Goal: Information Seeking & Learning: Understand process/instructions

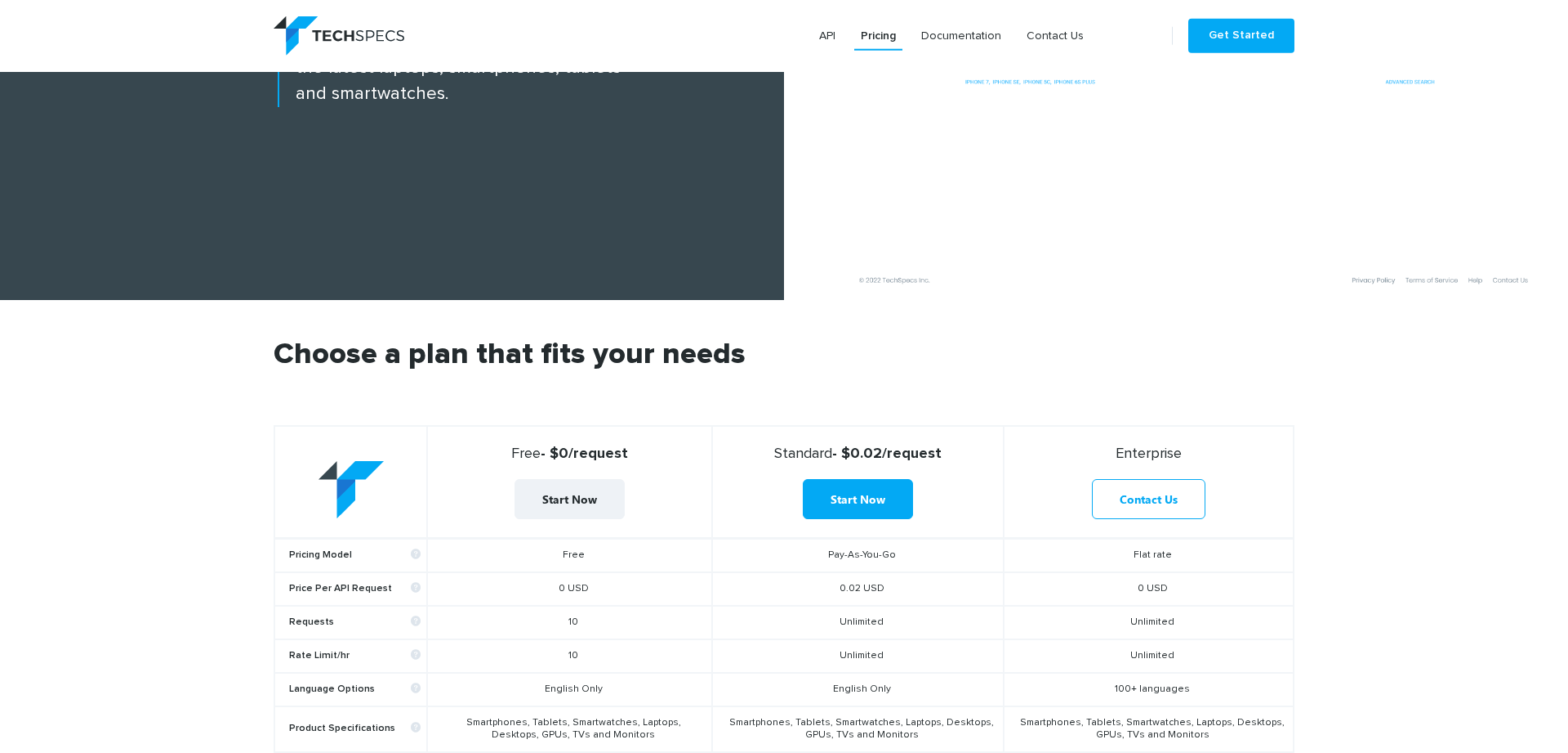
scroll to position [502, 0]
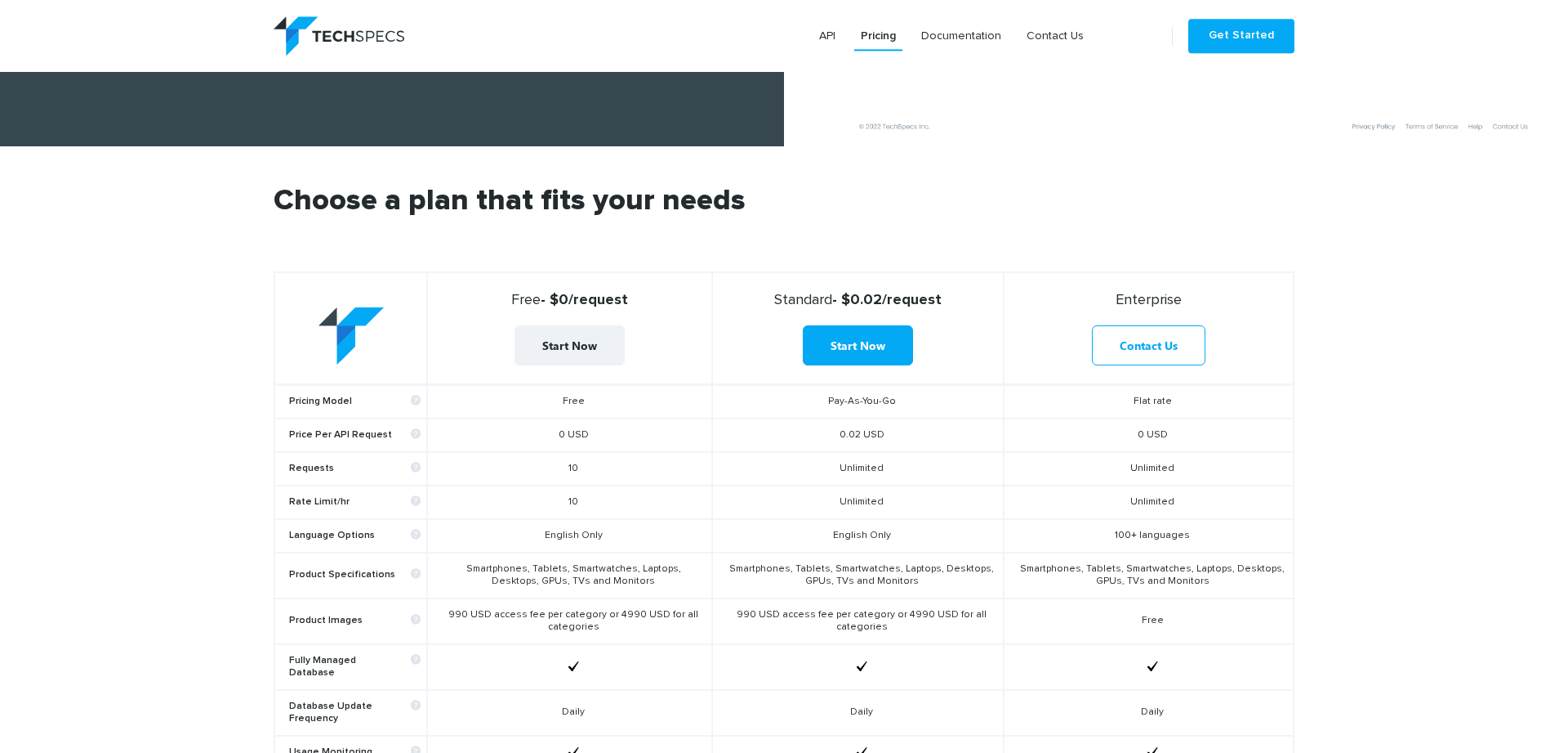
click at [555, 578] on td "Smartphones, Tablets, Smartwatches, Laptops, Desktops, GPUs, TVs and Monitors" at bounding box center [569, 575] width 284 height 46
click at [561, 620] on td "990 USD access fee per category or 4990 USD for all categories" at bounding box center [569, 621] width 284 height 46
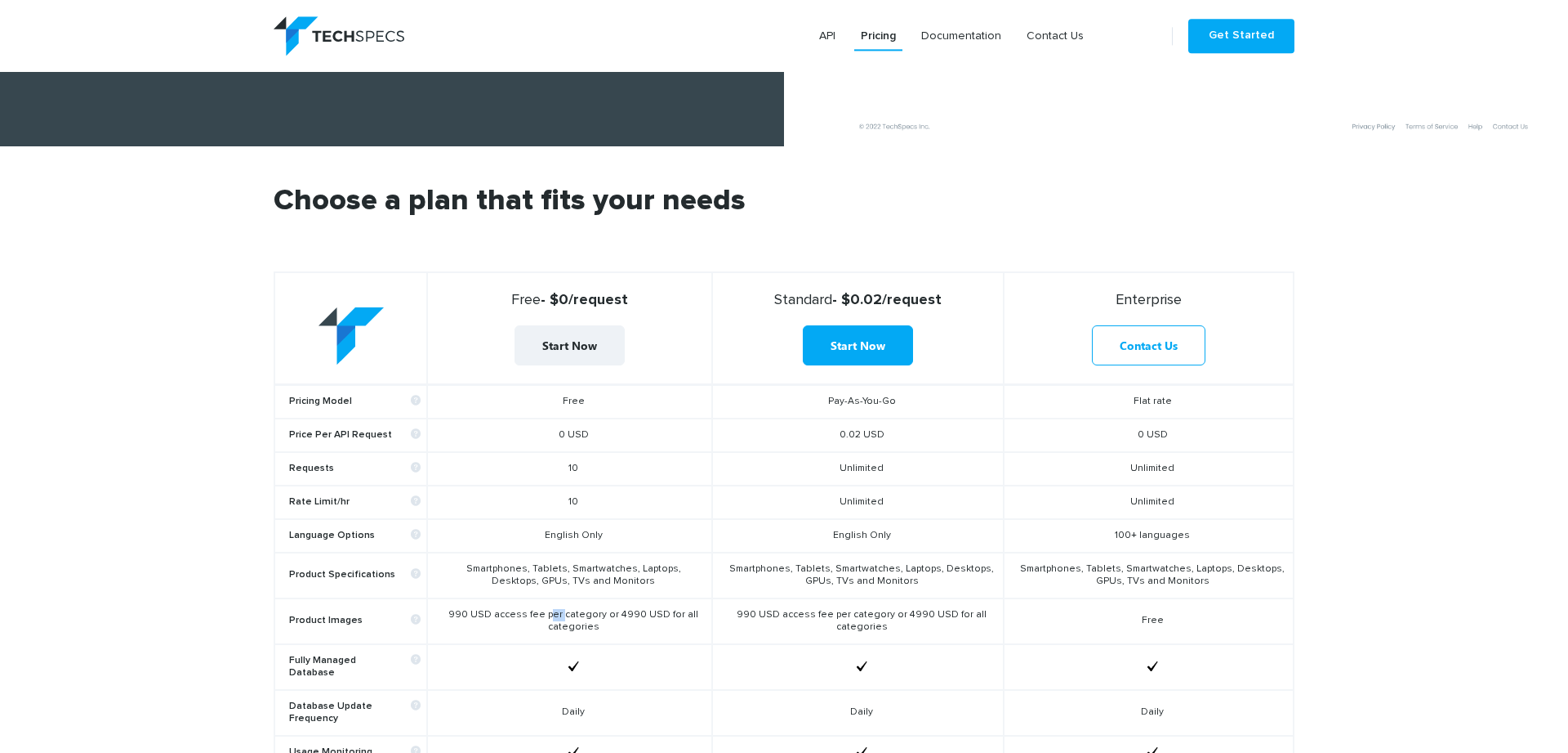
click at [561, 620] on td "990 USD access fee per category or 4990 USD for all categories" at bounding box center [569, 621] width 284 height 46
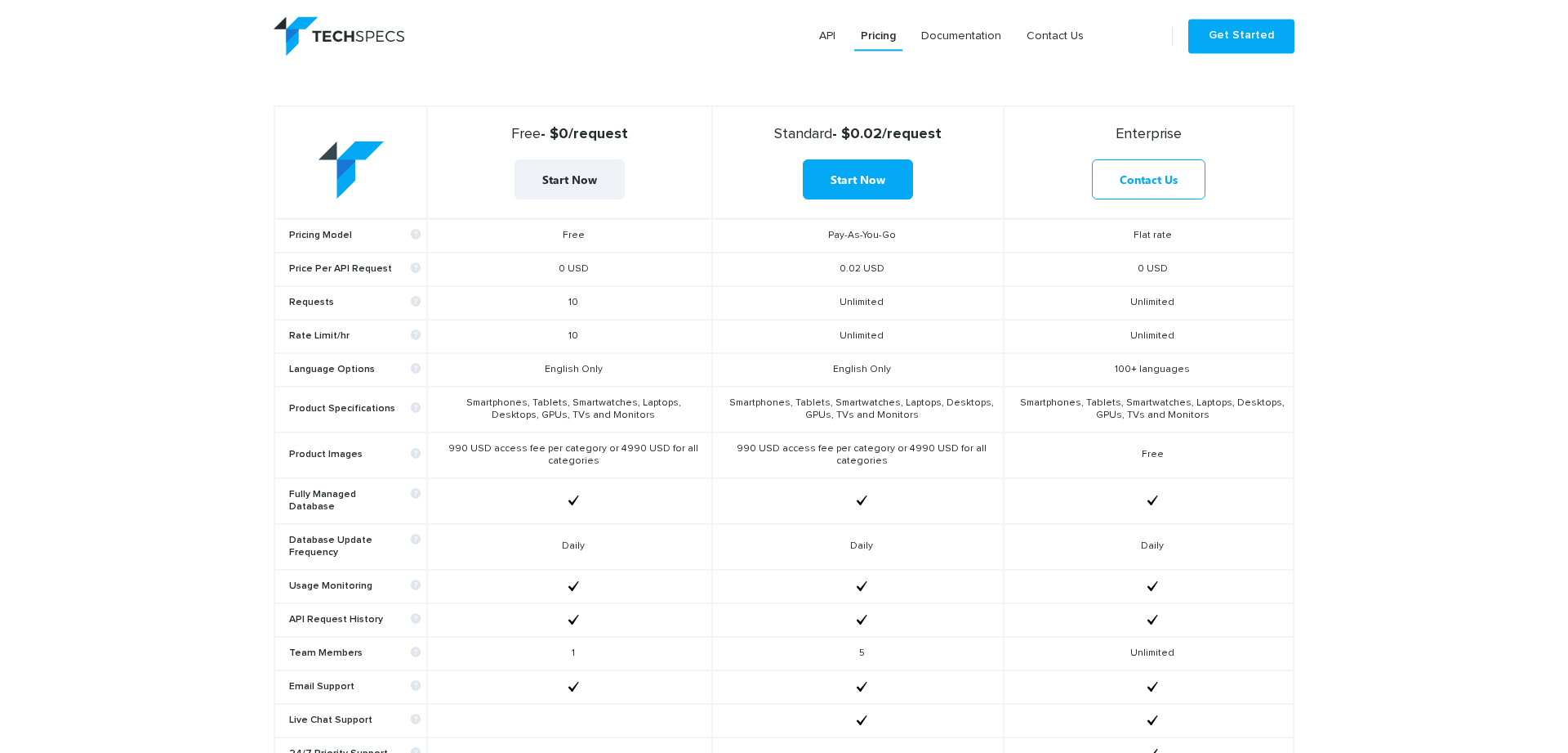
scroll to position [787, 0]
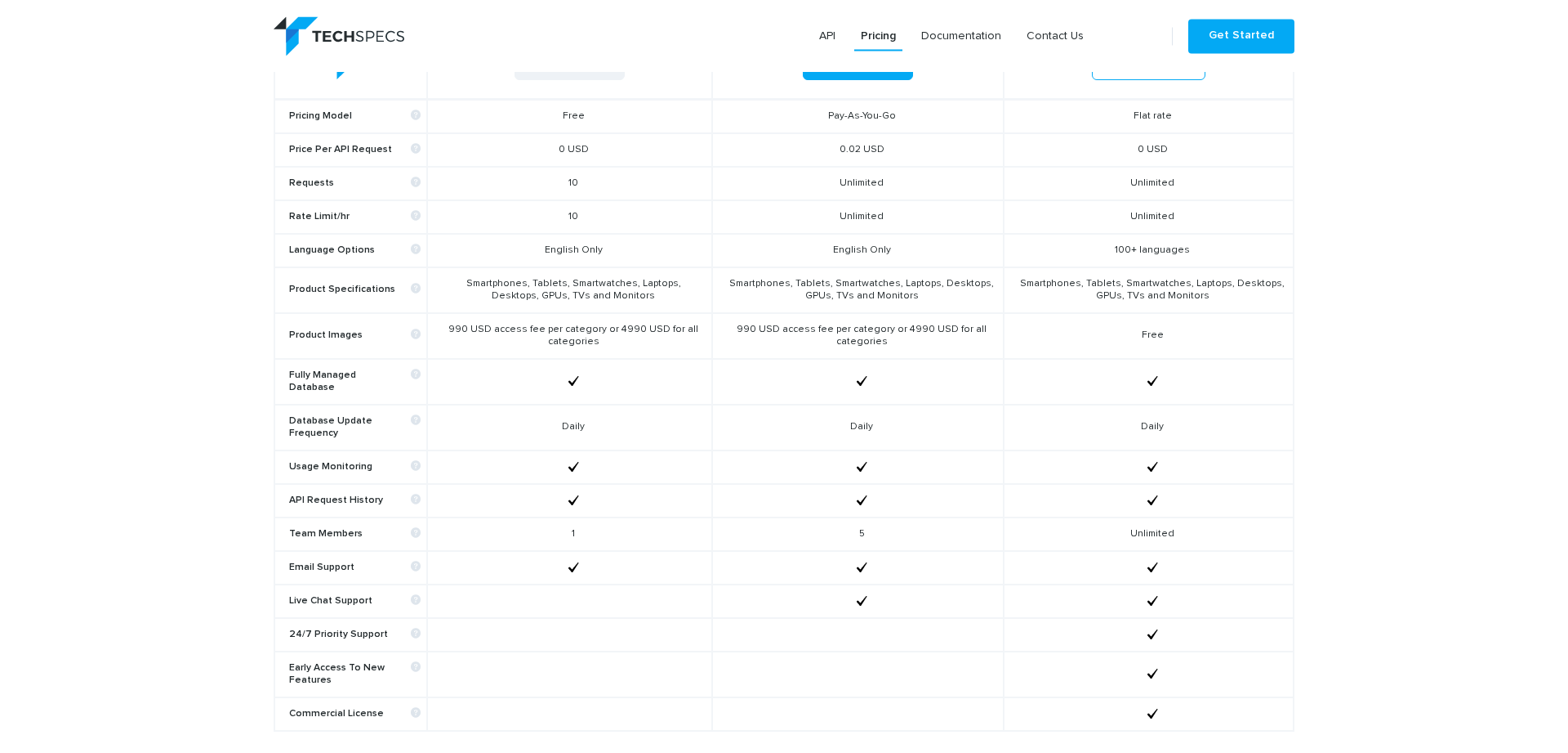
click at [602, 336] on td "990 USD access fee per category or 4990 USD for all categories" at bounding box center [569, 336] width 284 height 46
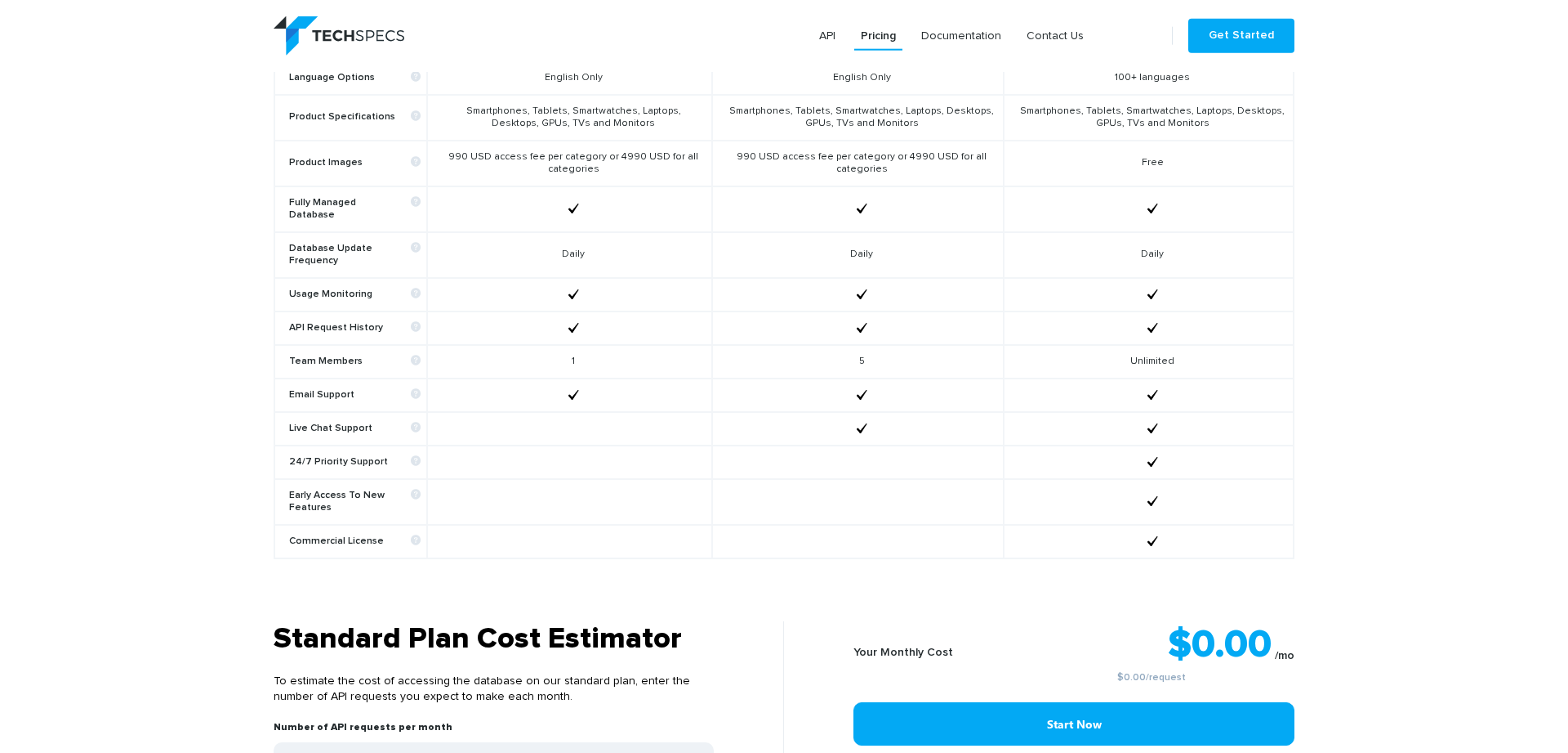
scroll to position [1158, 0]
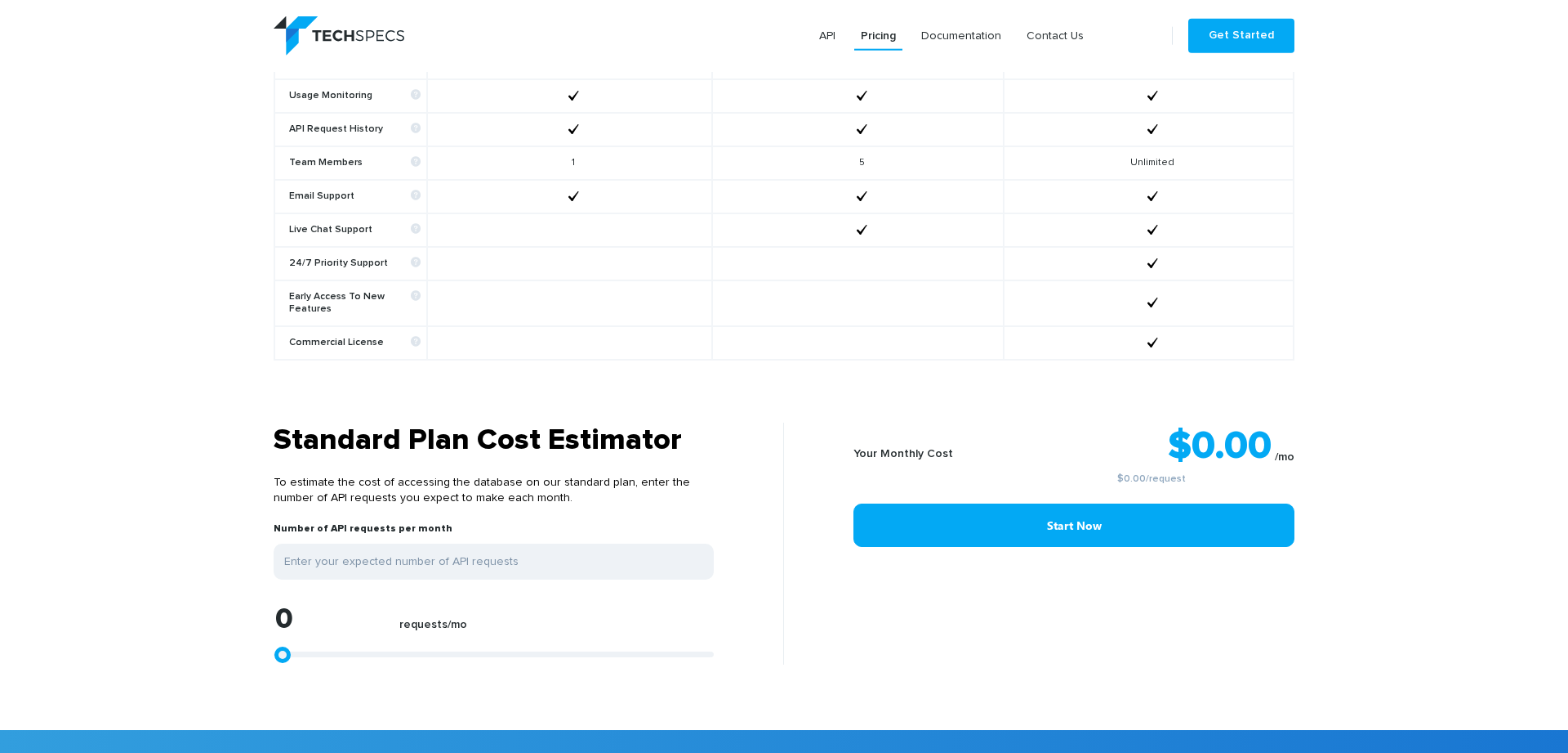
click at [612, 423] on h3 "Standard Plan Cost Estimator" at bounding box center [494, 440] width 440 height 36
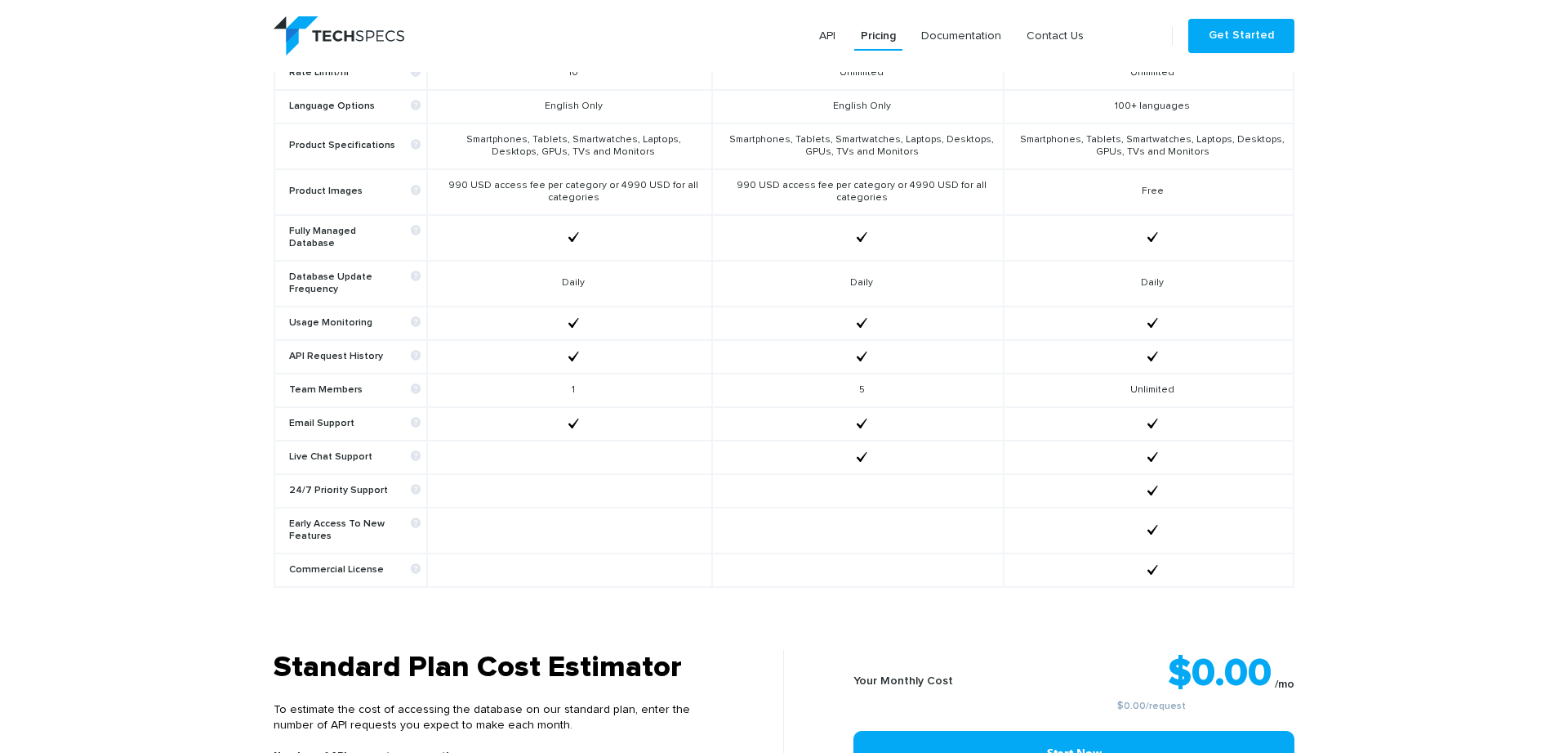
scroll to position [806, 0]
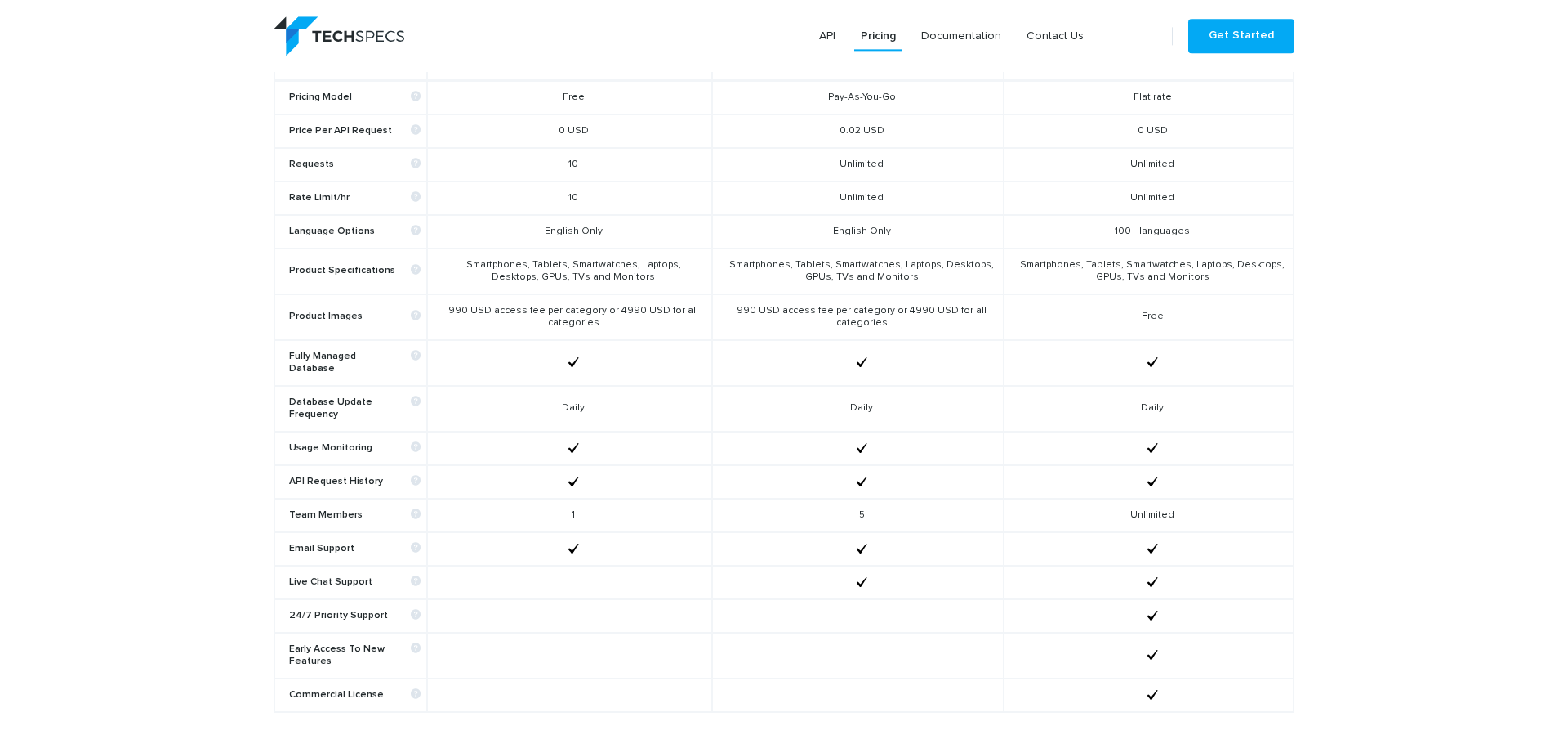
click at [874, 288] on td "Smartphones, Tablets, Smartwatches, Laptops, Desktops, GPUs, TVs and Monitors" at bounding box center [858, 271] width 291 height 46
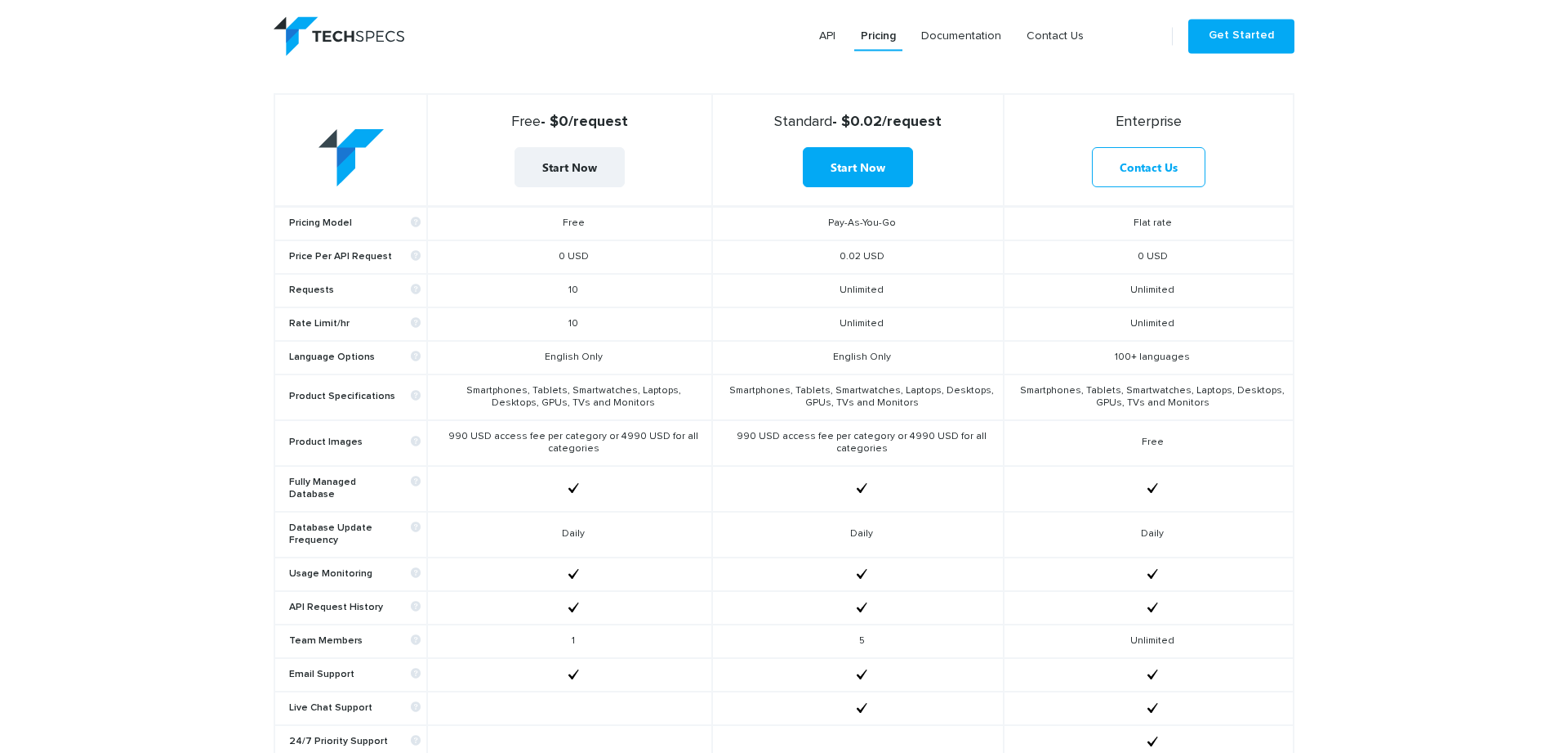
scroll to position [677, 0]
click at [817, 397] on td "Smartphones, Tablets, Smartwatches, Laptops, Desktops, GPUs, TVs and Monitors" at bounding box center [858, 400] width 291 height 46
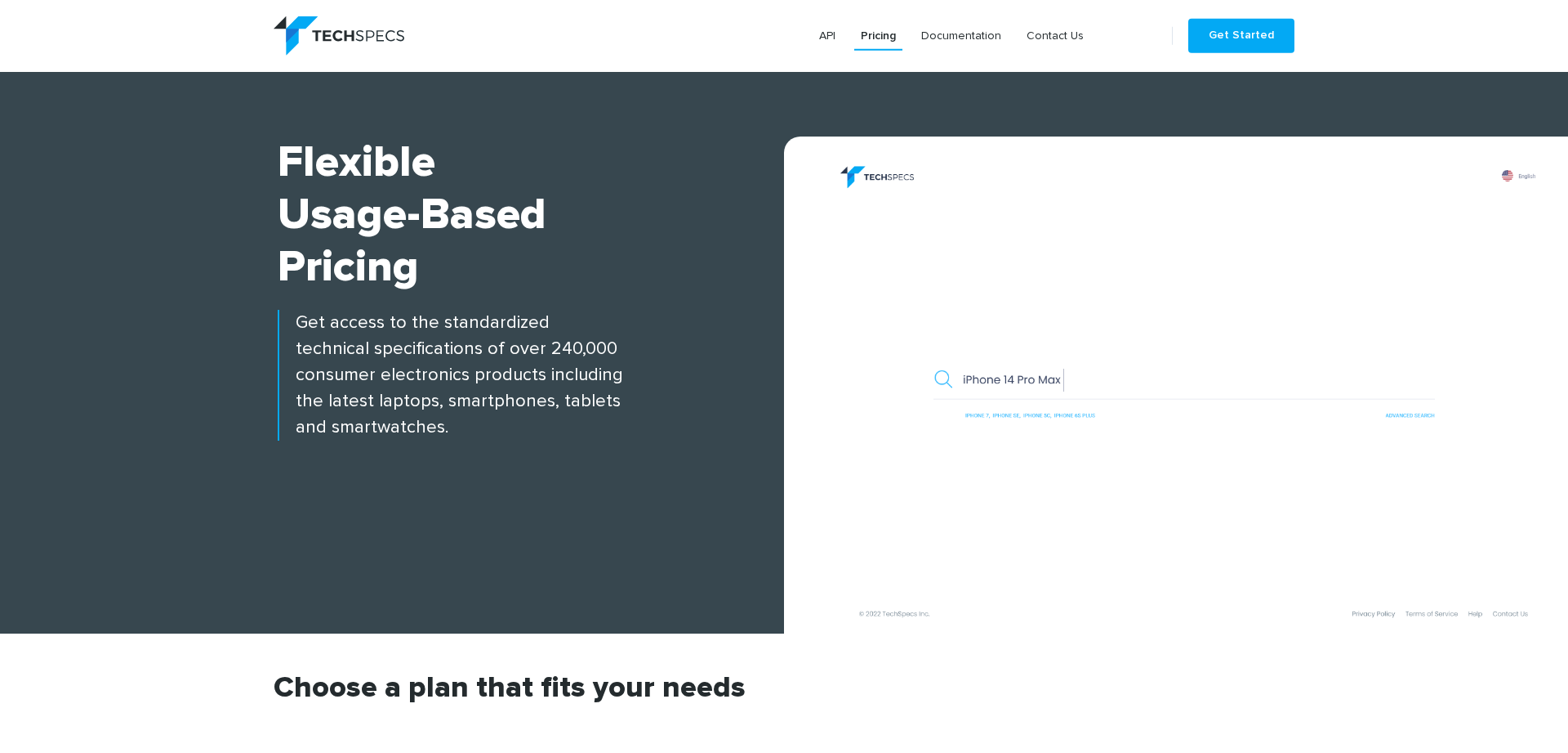
scroll to position [0, 0]
